Goal: Transaction & Acquisition: Download file/media

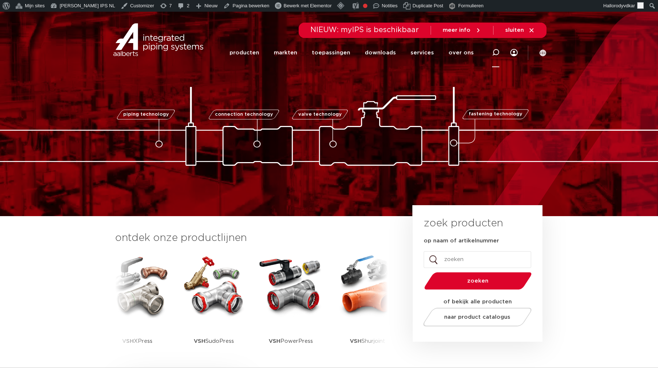
click at [510, 55] on div at bounding box center [495, 53] width 29 height 30
click at [516, 56] on link "Menu" at bounding box center [513, 53] width 7 height 30
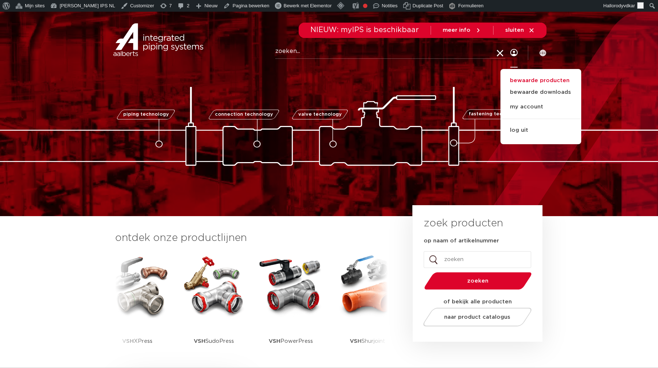
click at [533, 81] on link "bewaarde producten" at bounding box center [540, 80] width 81 height 9
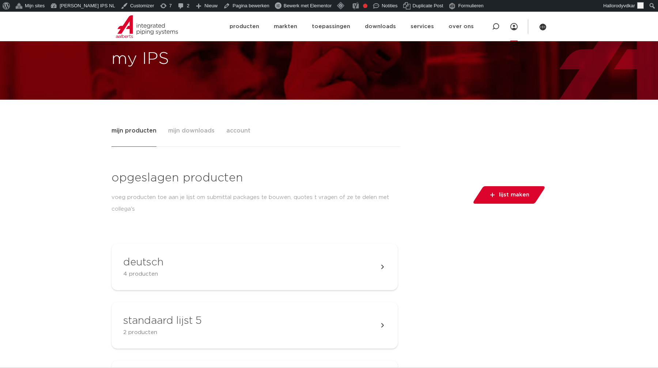
scroll to position [85, 0]
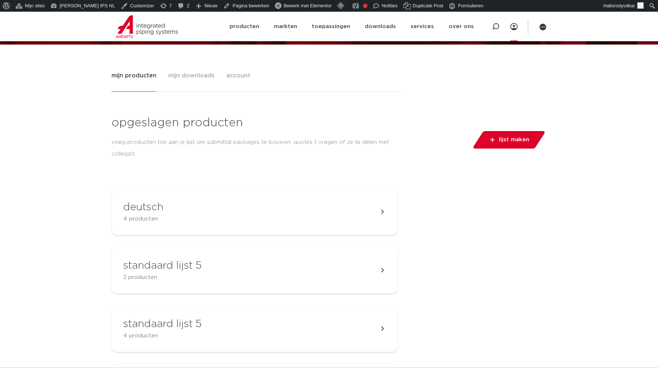
click at [509, 145] on span "lijst maken" at bounding box center [514, 140] width 30 height 12
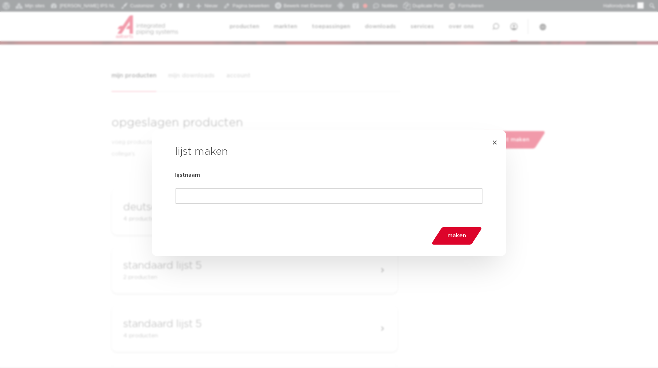
click at [281, 198] on input "lijstnaam" at bounding box center [329, 196] width 308 height 15
type input "g"
type input "hubspot test"
click at [445, 233] on button "maken" at bounding box center [456, 236] width 52 height 18
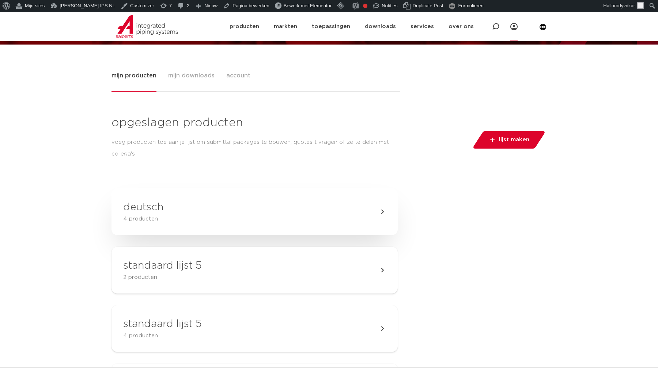
scroll to position [969, 0]
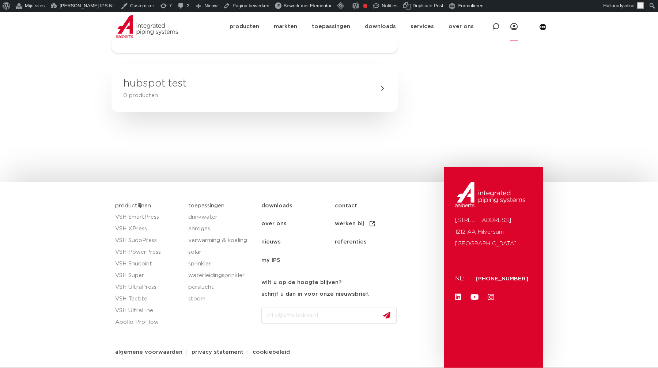
click at [283, 92] on link "hubspot test 0 producten" at bounding box center [254, 88] width 286 height 47
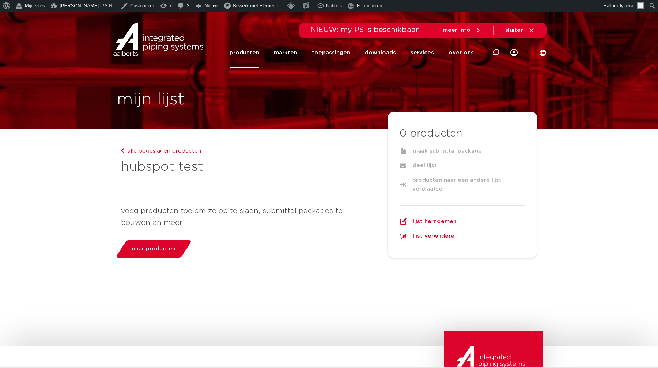
click at [167, 149] on link "alle opgeslagen producten" at bounding box center [161, 150] width 80 height 5
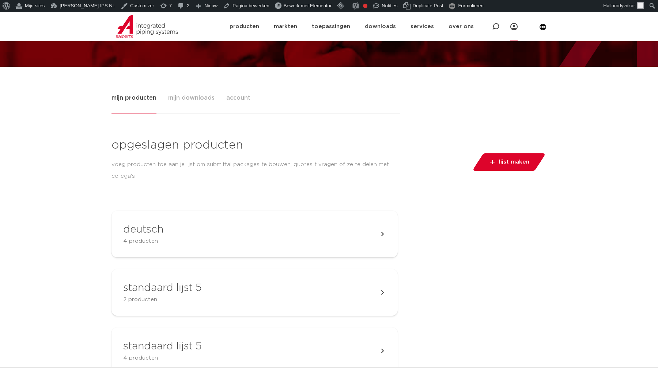
scroll to position [64, 0]
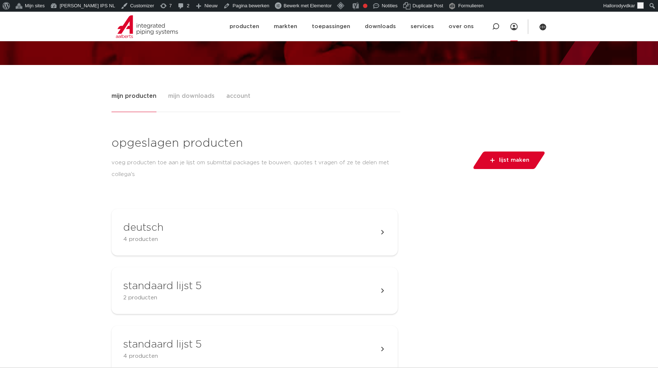
click at [511, 31] on link "Menu" at bounding box center [513, 27] width 7 height 30
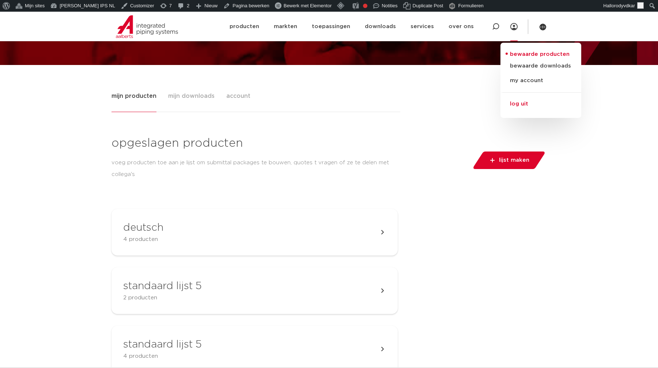
click at [520, 104] on link "log uit" at bounding box center [540, 101] width 81 height 19
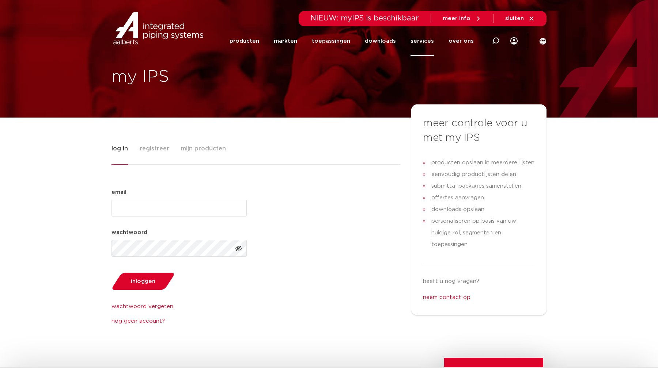
click at [418, 43] on link "services" at bounding box center [421, 41] width 23 height 30
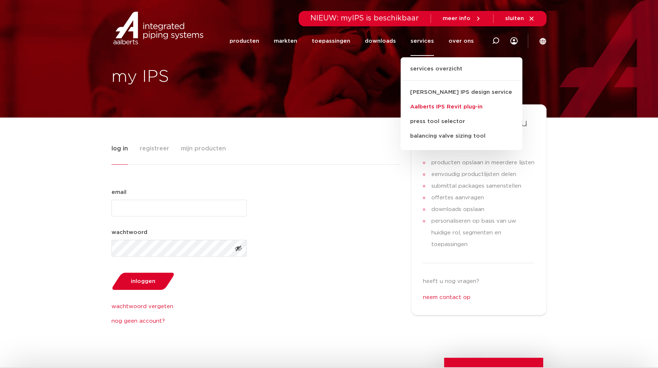
click at [424, 103] on link "Aalberts IPS Revit plug-in" at bounding box center [461, 107] width 122 height 15
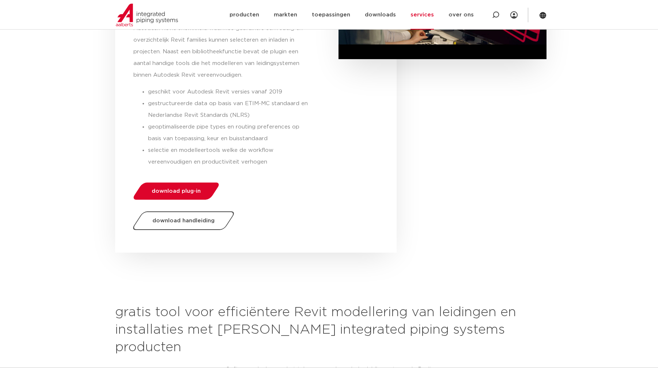
scroll to position [220, 0]
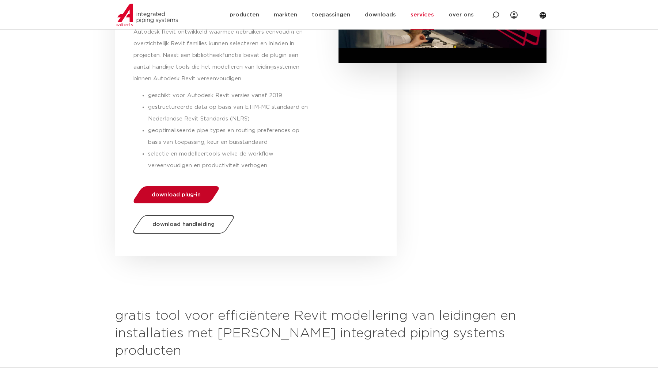
click at [190, 191] on link "download plug-in" at bounding box center [177, 194] width 90 height 17
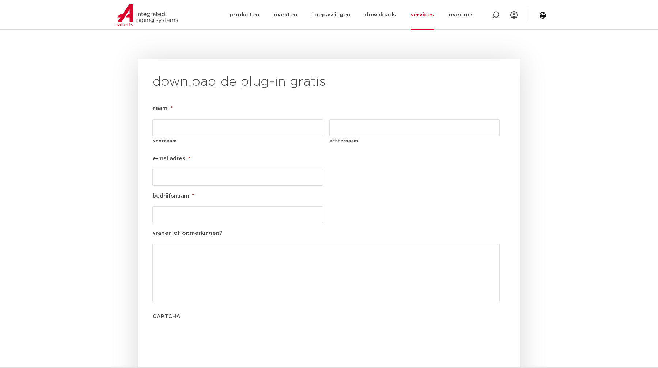
scroll to position [791, 0]
click at [222, 121] on input "voornaam" at bounding box center [237, 129] width 171 height 17
type input "[PERSON_NAME]"
type input "endeavour test"
type input "[EMAIL_ADDRESS][DOMAIN_NAME]"
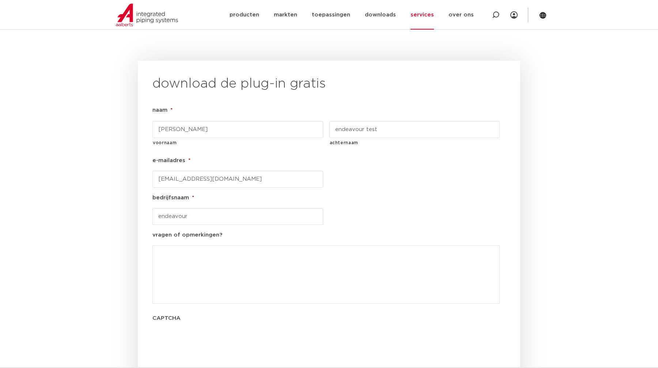
type input "endeavour"
type textarea "nee"
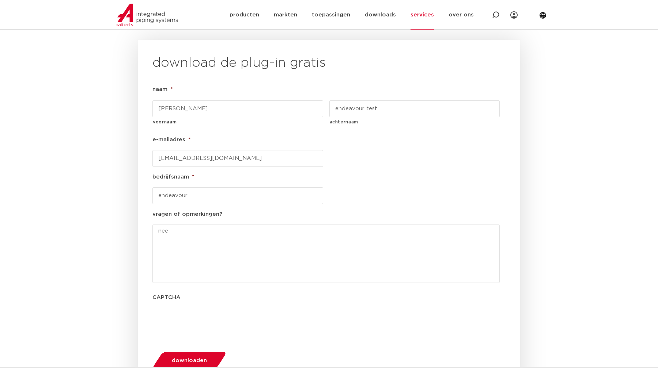
scroll to position [821, 0]
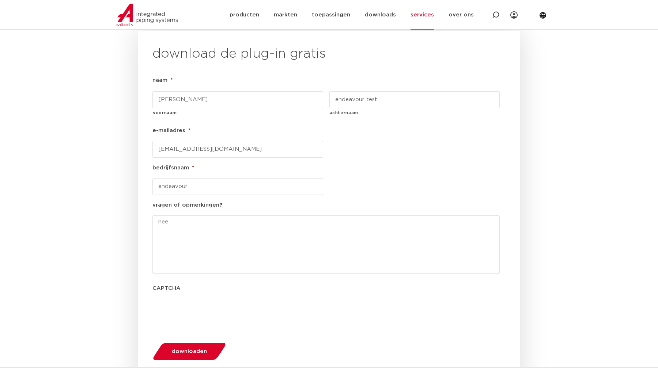
click at [184, 349] on span "downloaden" at bounding box center [189, 351] width 35 height 5
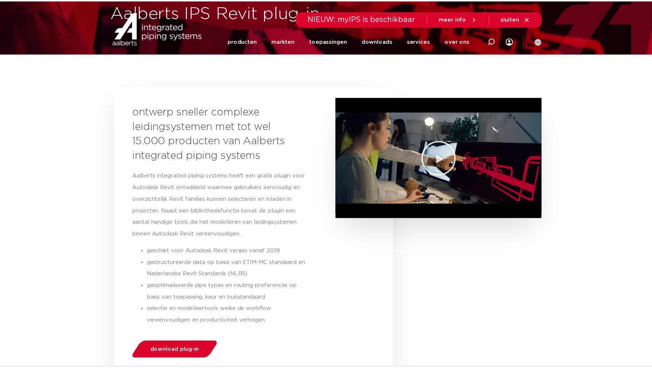
scroll to position [0, 0]
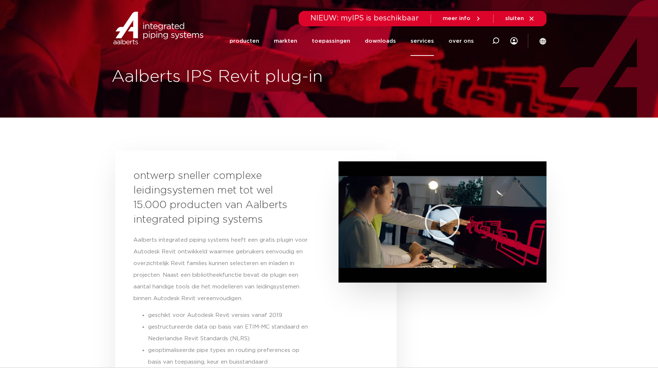
click at [430, 41] on link "services" at bounding box center [421, 41] width 23 height 30
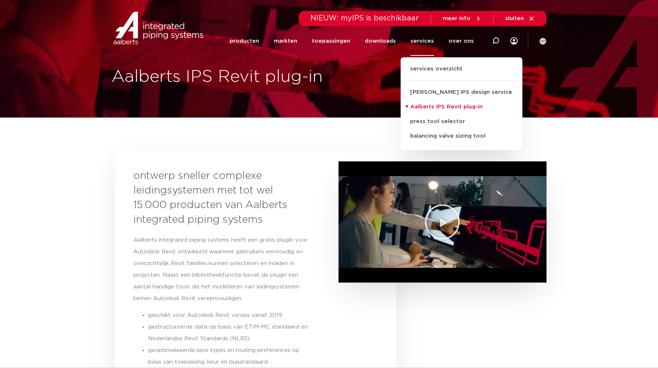
click at [430, 41] on link "services" at bounding box center [421, 41] width 23 height 30
